Goal: Information Seeking & Learning: Learn about a topic

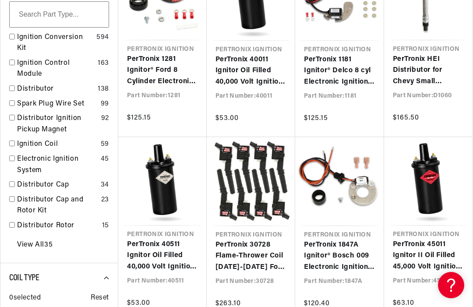
scroll to position [0, 265]
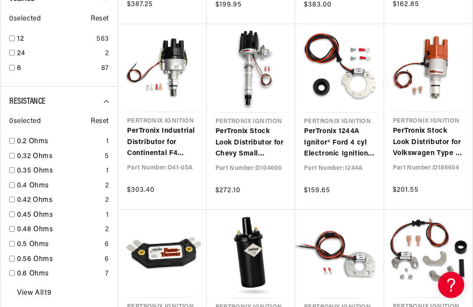
scroll to position [852, 0]
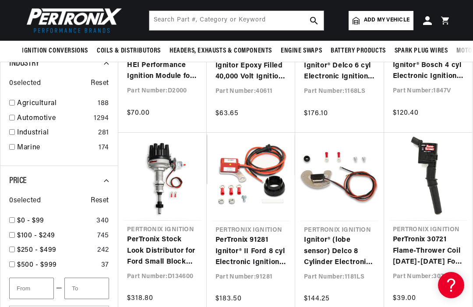
scroll to position [0, 265]
click at [17, 113] on link "Automotive" at bounding box center [53, 118] width 73 height 11
checkbox input "true"
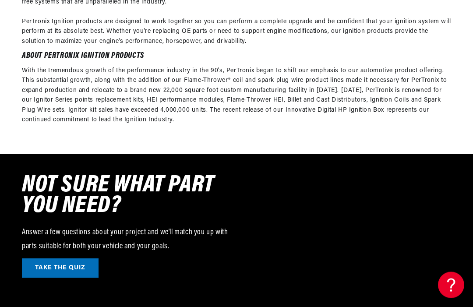
scroll to position [2024, 0]
click at [86, 258] on link "TAKE THE QUIZ" at bounding box center [60, 268] width 77 height 20
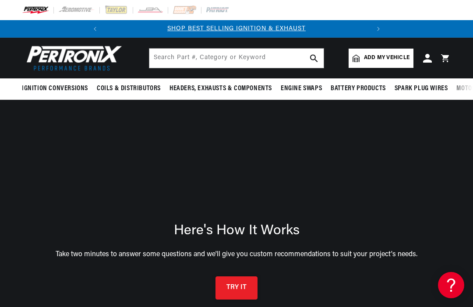
click at [250, 289] on button "TRY IT" at bounding box center [236, 287] width 42 height 23
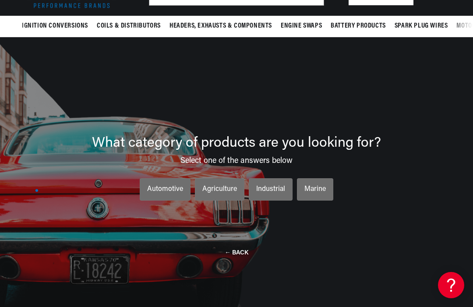
scroll to position [0, 265]
click at [180, 195] on div "Automotive" at bounding box center [165, 189] width 36 height 11
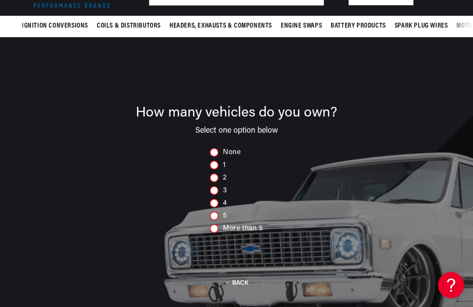
click at [220, 179] on div "2" at bounding box center [236, 177] width 53 height 9
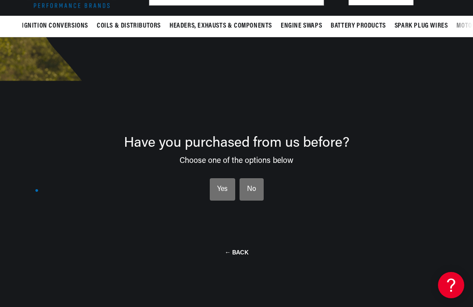
scroll to position [0, 0]
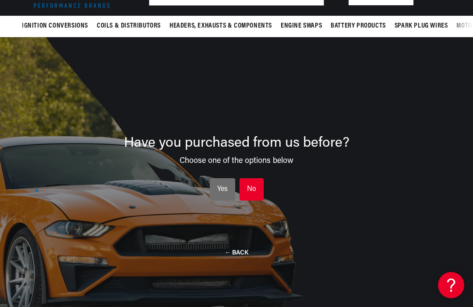
click at [257, 194] on li "No No No" at bounding box center [252, 189] width 24 height 23
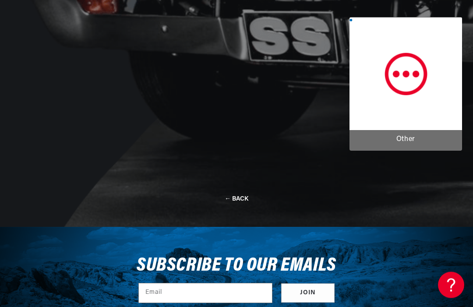
scroll to position [669, 0]
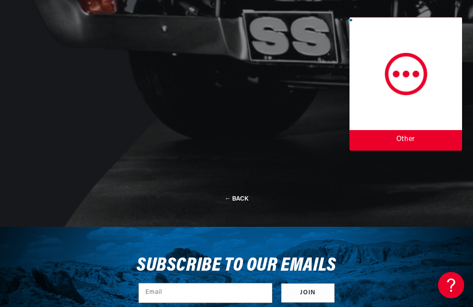
click at [413, 86] on div at bounding box center [405, 84] width 113 height 134
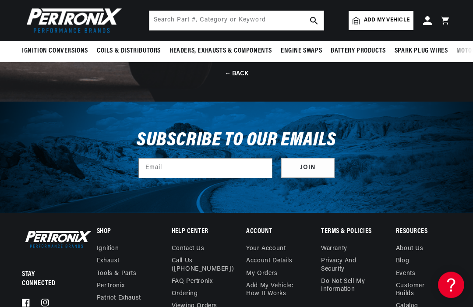
scroll to position [0, 0]
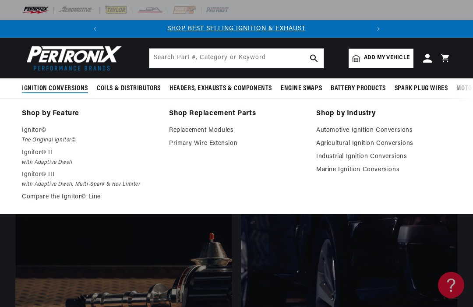
click at [401, 56] on span "Add my vehicle" at bounding box center [387, 58] width 46 height 8
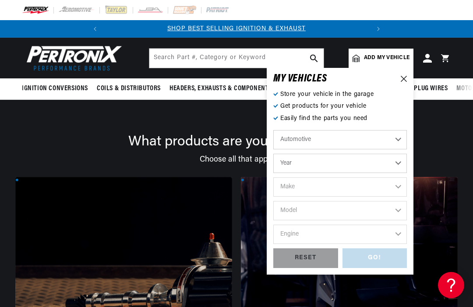
click at [403, 135] on select "Automotive Agricultural Industrial Marine Motorcycle" at bounding box center [340, 139] width 134 height 19
click at [397, 163] on select "Year 2024 2023 2022 2021 2020 2019 2018 2017 2016 2015 2014 2013 2012 2011 2010…" at bounding box center [340, 163] width 134 height 19
select select "2005"
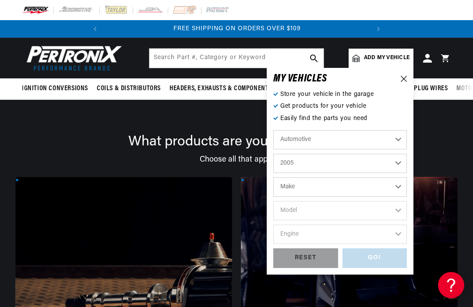
click at [400, 184] on select "Make Buick Cadillac Chevrolet Chrysler Dodge Ford GMC Hummer Isuzu Jeep Lincoln…" at bounding box center [340, 186] width 134 height 19
click at [318, 257] on div "RESET" at bounding box center [305, 258] width 65 height 20
select select "Year"
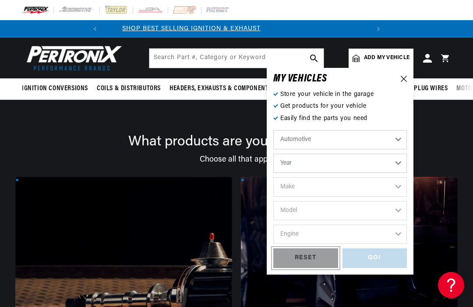
scroll to position [0, 265]
